Goal: Navigation & Orientation: Find specific page/section

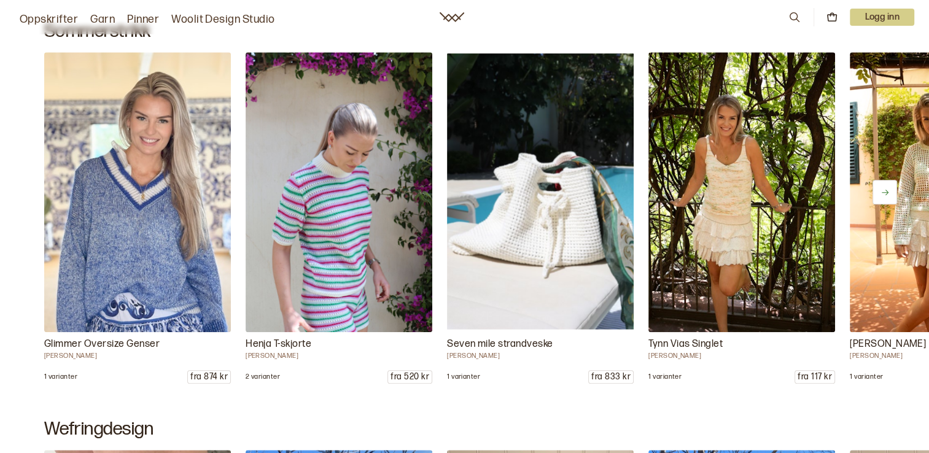
scroll to position [686, 0]
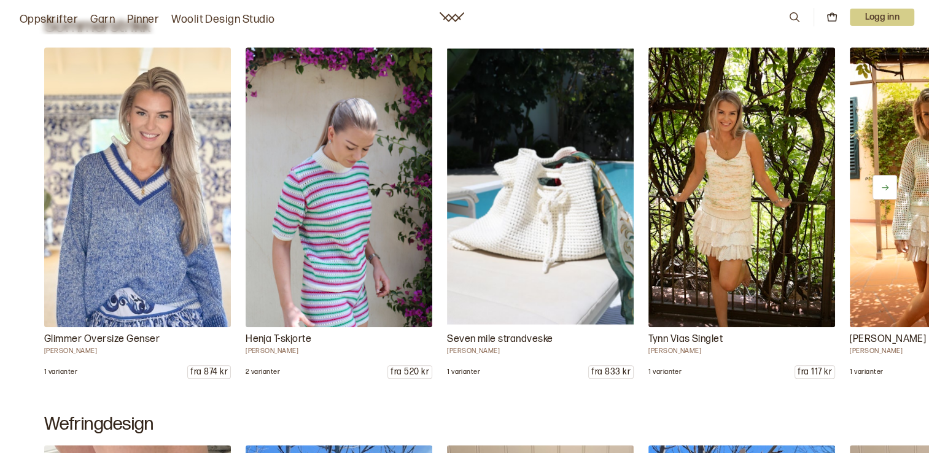
click at [879, 188] on button at bounding box center [884, 187] width 25 height 25
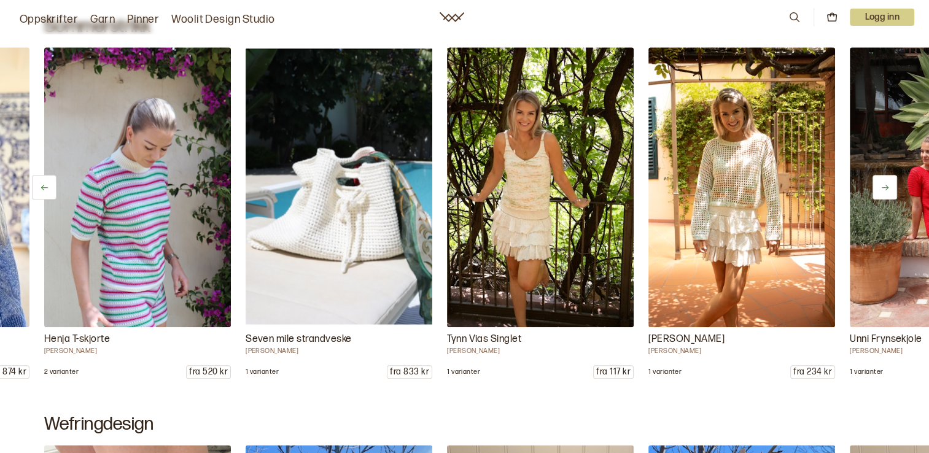
click at [879, 188] on button at bounding box center [884, 187] width 25 height 25
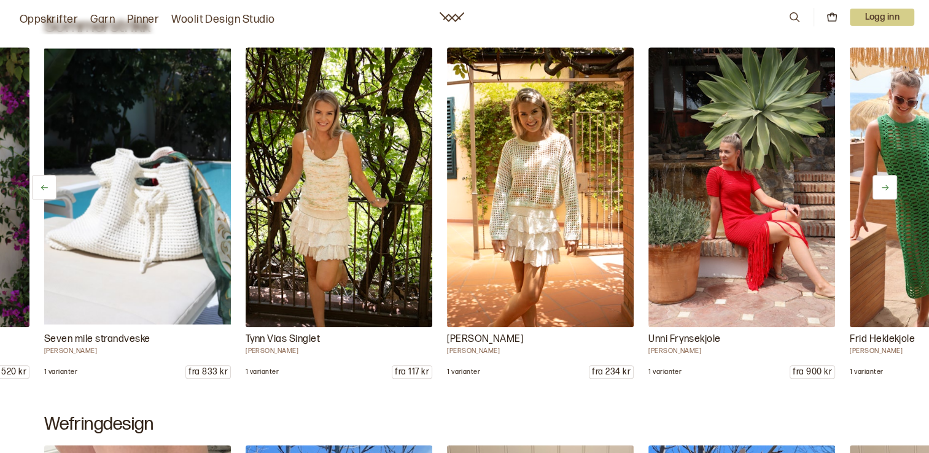
click at [879, 188] on button at bounding box center [884, 187] width 25 height 25
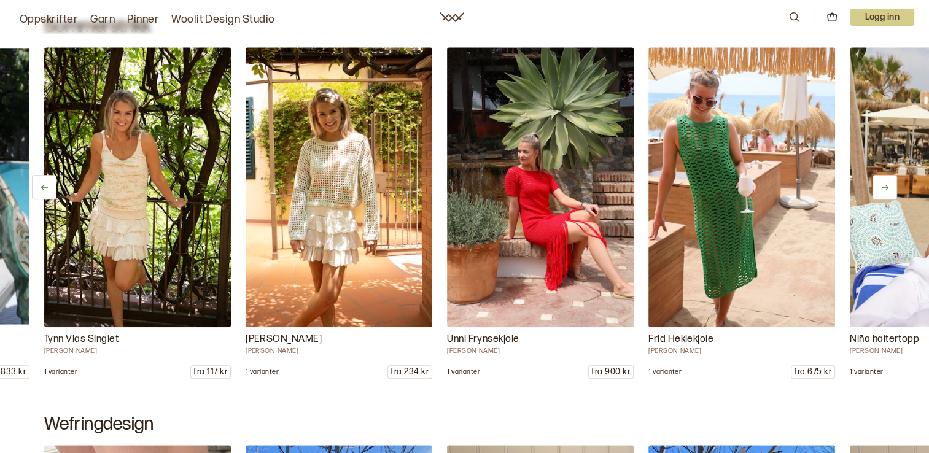
click at [879, 188] on button at bounding box center [884, 187] width 25 height 25
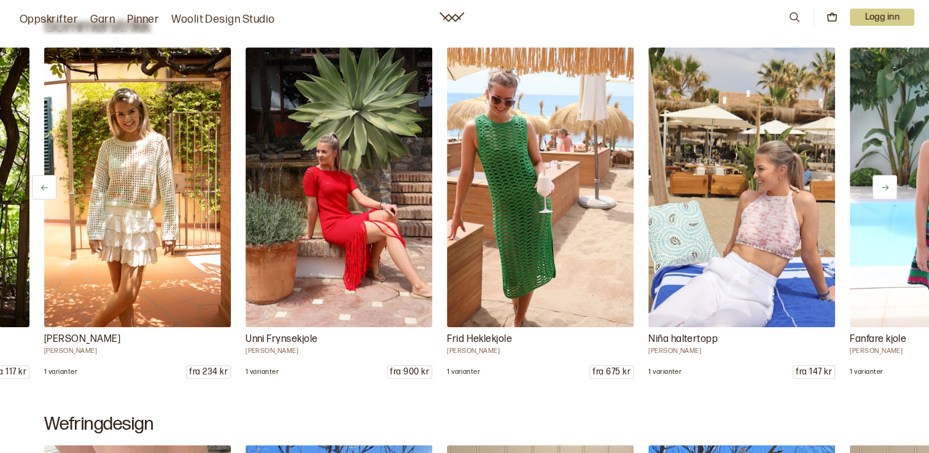
click at [879, 188] on button at bounding box center [884, 187] width 25 height 25
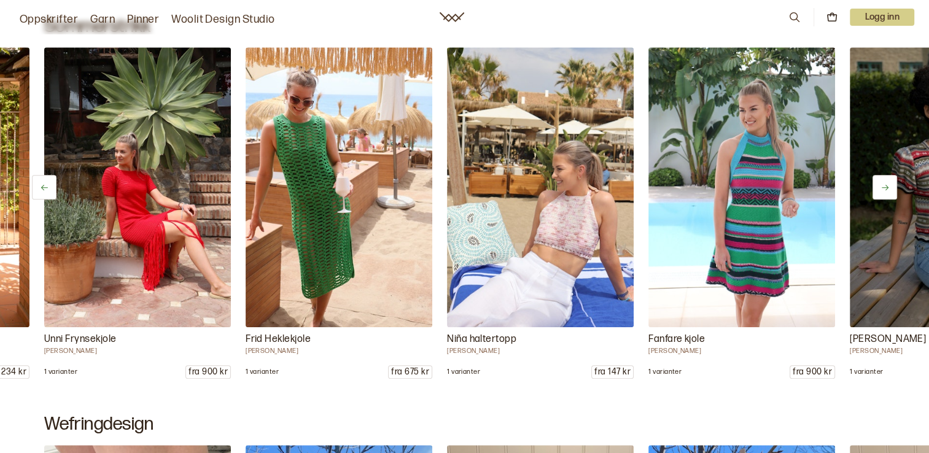
click at [879, 188] on button at bounding box center [884, 187] width 25 height 25
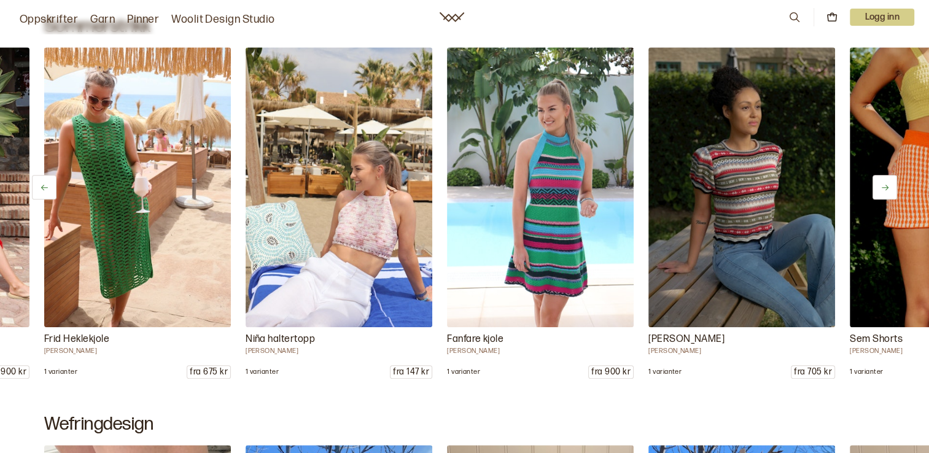
click at [879, 188] on button at bounding box center [884, 187] width 25 height 25
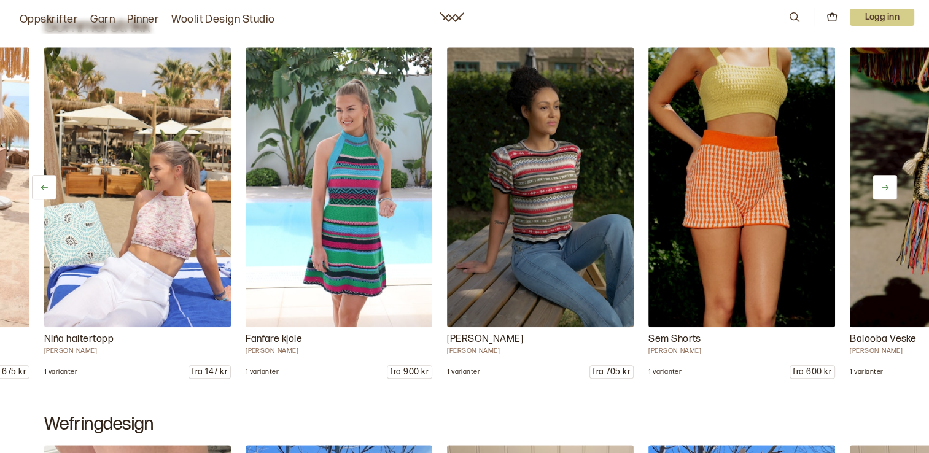
click at [879, 188] on button at bounding box center [884, 187] width 25 height 25
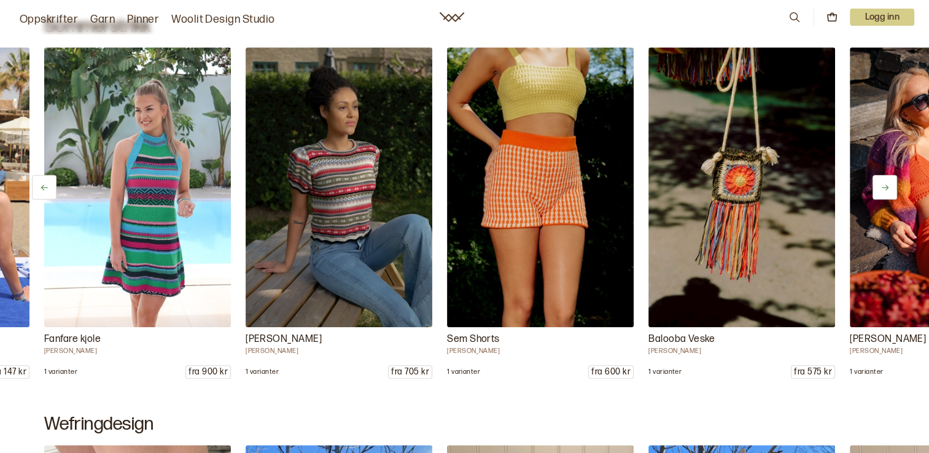
click at [879, 188] on button at bounding box center [884, 187] width 25 height 25
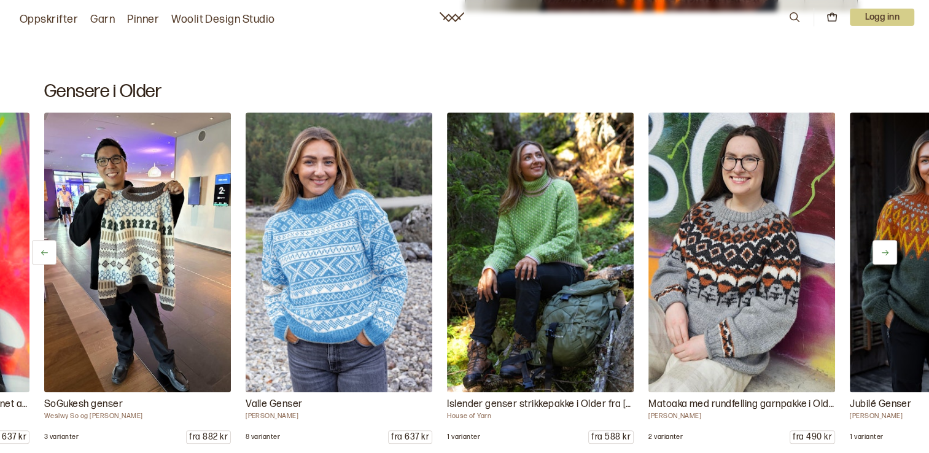
scroll to position [5588, 0]
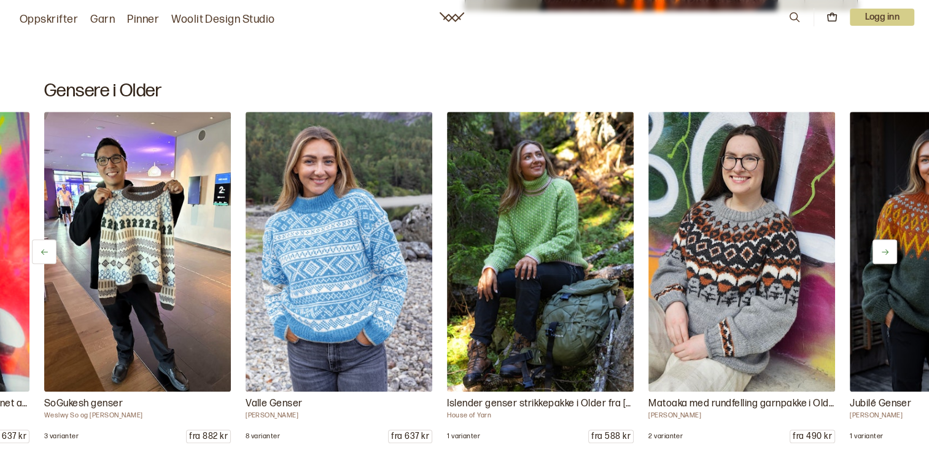
click at [885, 247] on icon at bounding box center [884, 251] width 9 height 9
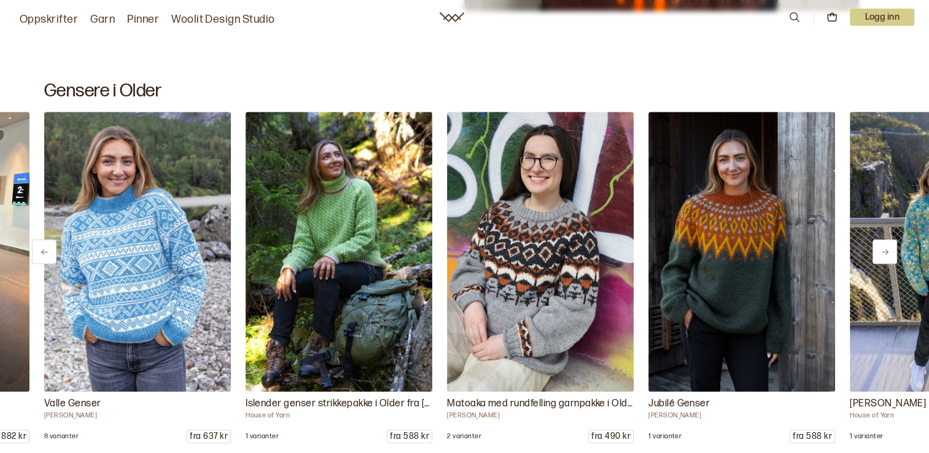
click at [885, 247] on icon at bounding box center [884, 251] width 9 height 9
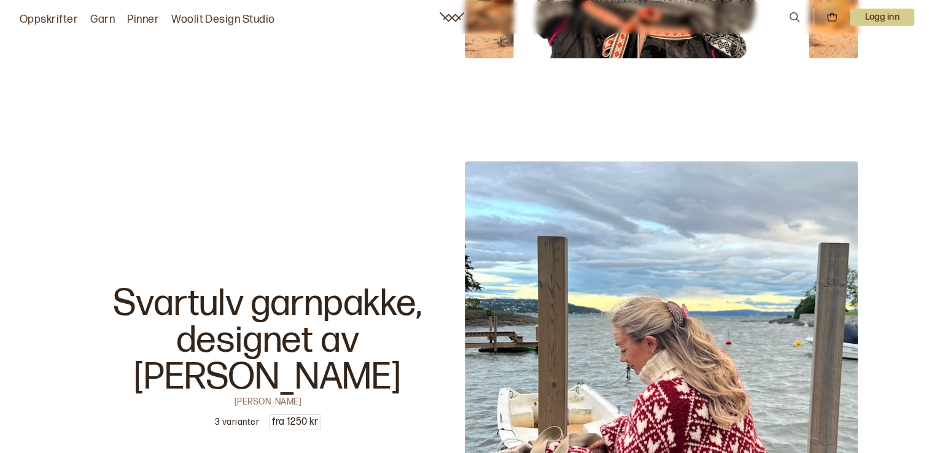
scroll to position [13199, 0]
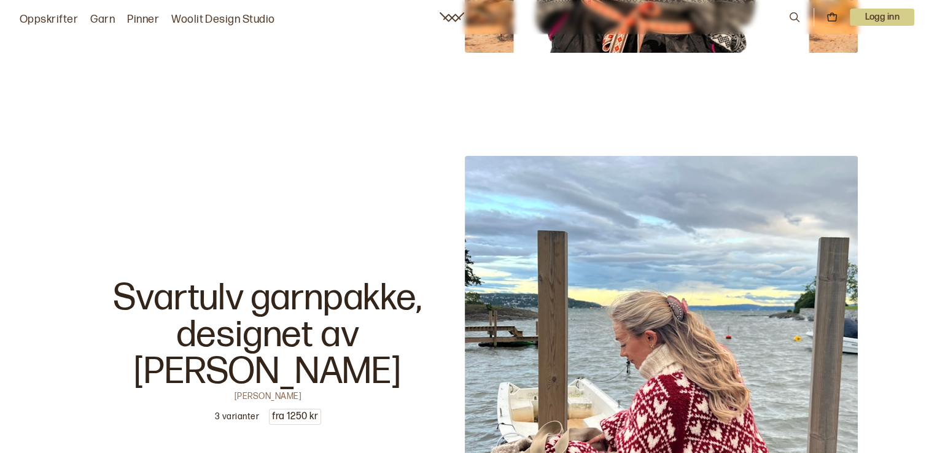
click at [240, 23] on link "Woolit Design Studio" at bounding box center [223, 19] width 104 height 17
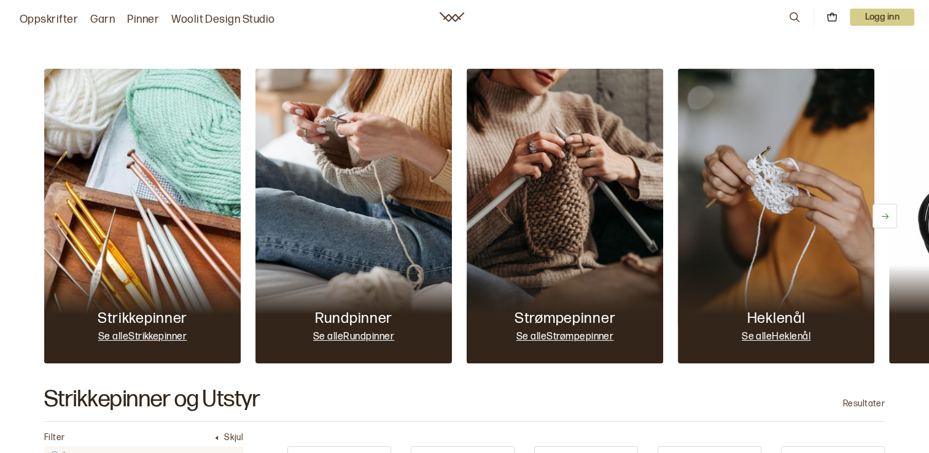
click at [98, 18] on link "Garn" at bounding box center [102, 19] width 25 height 17
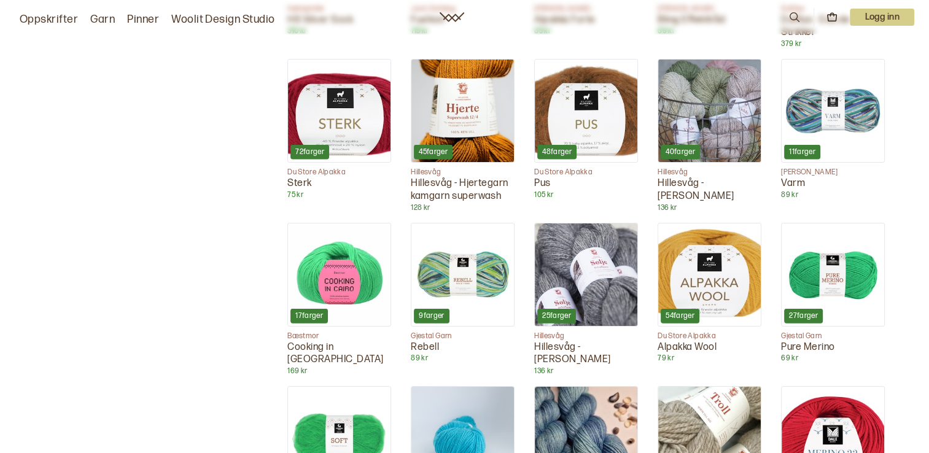
scroll to position [2703, 0]
